Goal: Information Seeking & Learning: Learn about a topic

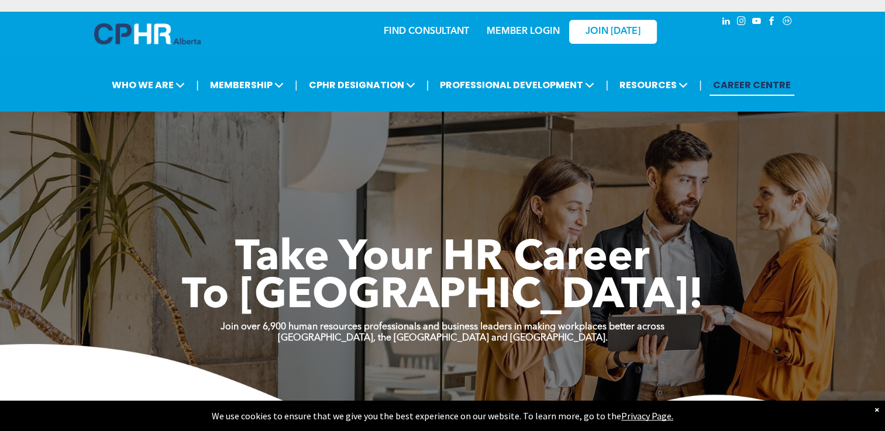
scroll to position [23, 0]
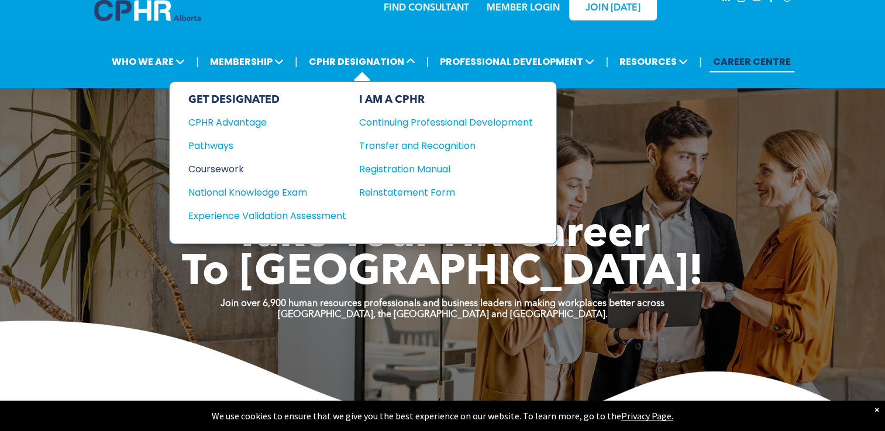
click at [241, 167] on div "Coursework" at bounding box center [259, 169] width 142 height 15
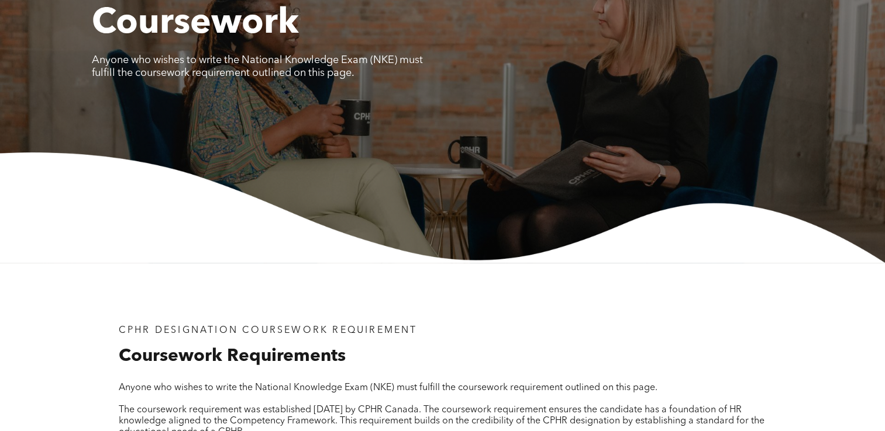
scroll to position [54, 0]
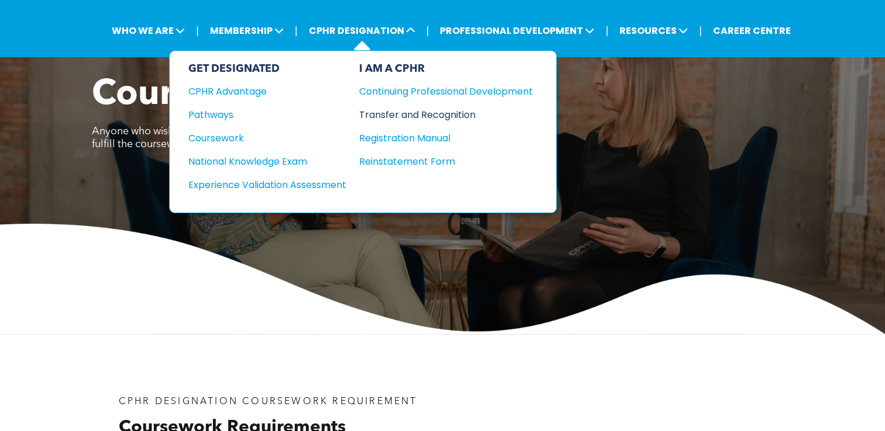
click at [398, 115] on div "Transfer and Recognition" at bounding box center [437, 115] width 156 height 15
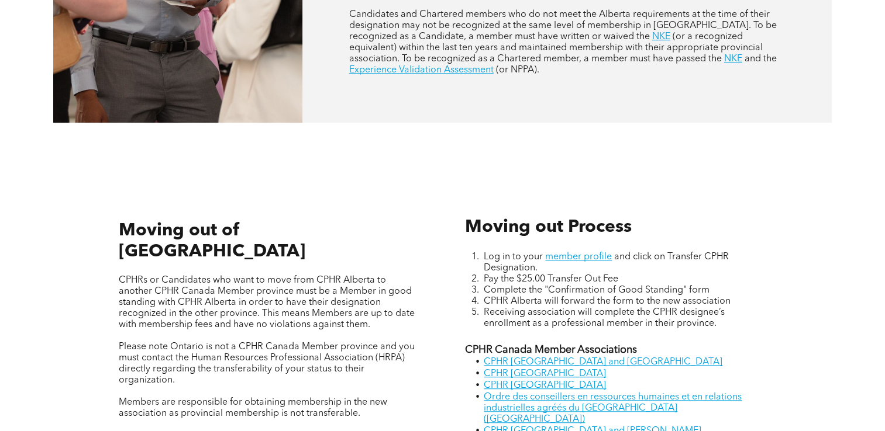
scroll to position [819, 0]
